Goal: Check status: Check status

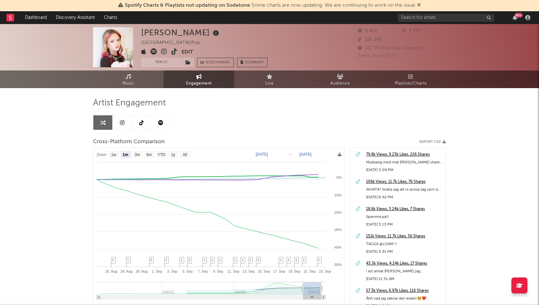
select select "1m"
click at [31, 20] on link "Dashboard" at bounding box center [36, 17] width 31 height 13
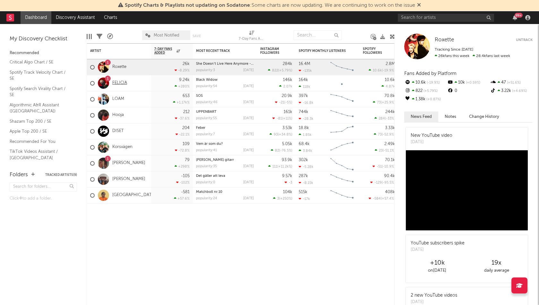
click at [118, 83] on link "FELICIA" at bounding box center [119, 83] width 15 height 5
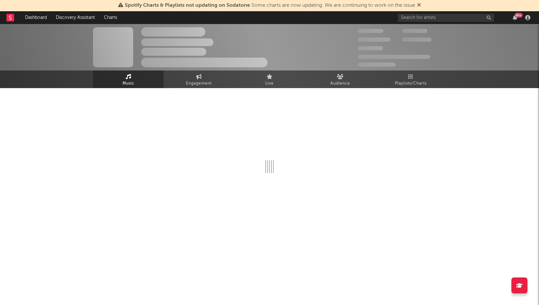
select select "1w"
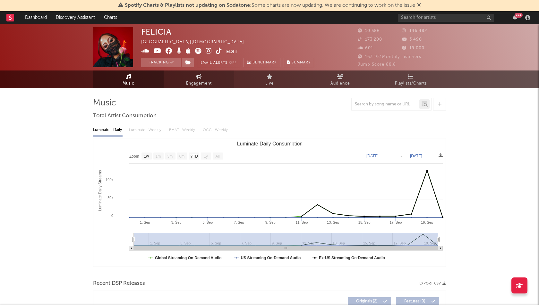
click at [203, 78] on link "Engagement" at bounding box center [199, 80] width 71 height 18
select select "1w"
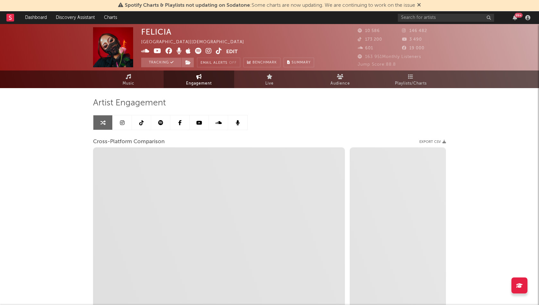
select select "1m"
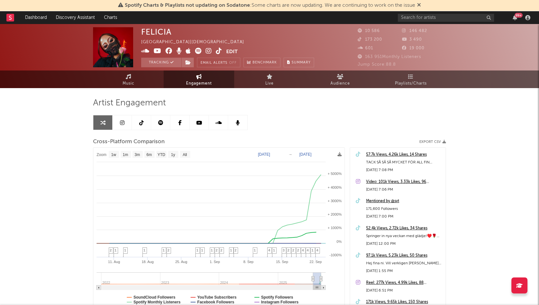
type input "[DATE]"
select select "1w"
click at [331, 125] on div "Artist Engagement Cross-Platform Comparison Export CSV Zoom 1w 1m 3m 6m YTD 1y …" at bounding box center [269, 207] width 353 height 218
type input "[DATE]"
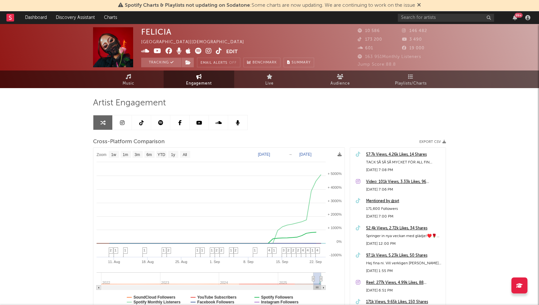
select select "1w"
drag, startPoint x: 311, startPoint y: 278, endPoint x: 317, endPoint y: 278, distance: 6.1
type input "[DATE]"
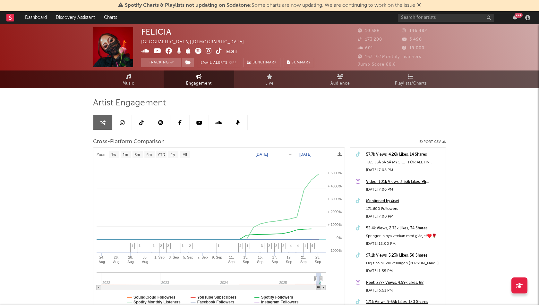
select select "1w"
drag, startPoint x: 312, startPoint y: 278, endPoint x: 318, endPoint y: 278, distance: 6.1
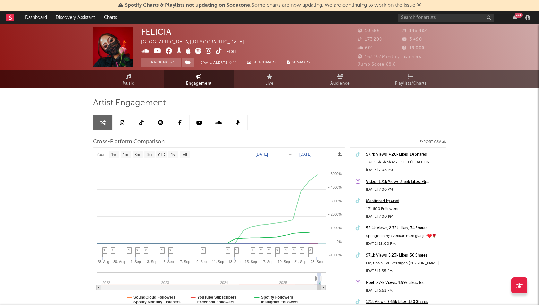
type input "[DATE]"
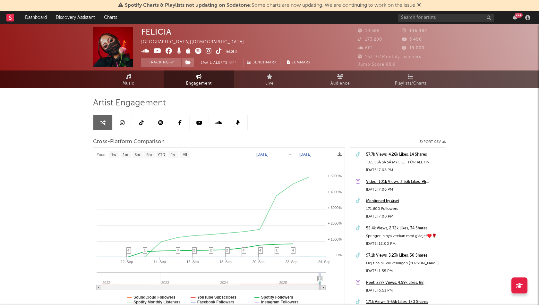
select select "1w"
